Goal: Task Accomplishment & Management: Use online tool/utility

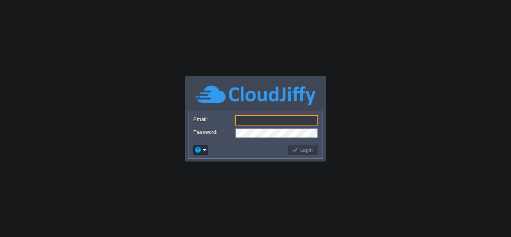
type input "[EMAIL_ADDRESS][DOMAIN_NAME]"
click at [312, 146] on button "Login" at bounding box center [303, 149] width 23 height 7
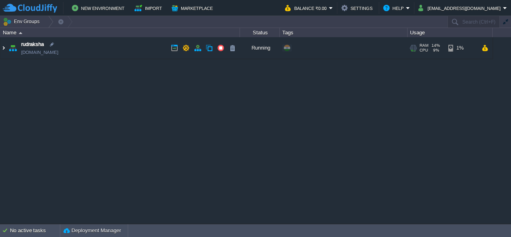
click at [2, 47] on img at bounding box center [3, 48] width 6 height 22
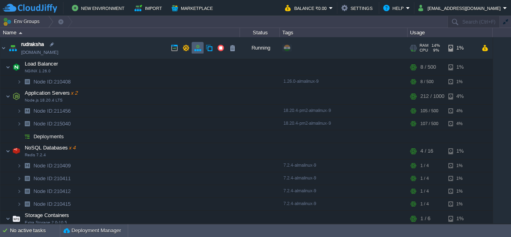
click at [197, 49] on button "button" at bounding box center [197, 47] width 7 height 7
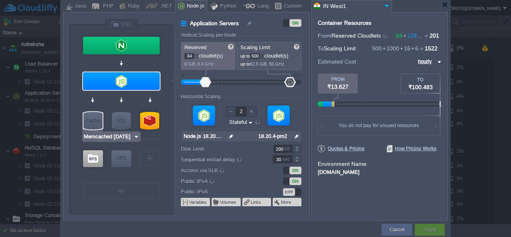
click at [134, 138] on img at bounding box center [136, 137] width 6 height 8
click at [154, 137] on div at bounding box center [121, 139] width 76 height 17
type input "NGINX 1.26.0"
click at [441, 4] on div at bounding box center [255, 5] width 385 height 14
click at [443, 4] on div at bounding box center [445, 5] width 6 height 6
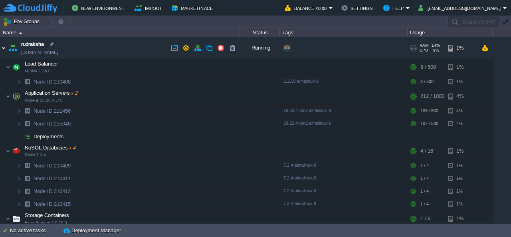
click at [1, 49] on img at bounding box center [3, 48] width 6 height 22
